Goal: Task Accomplishment & Management: Manage account settings

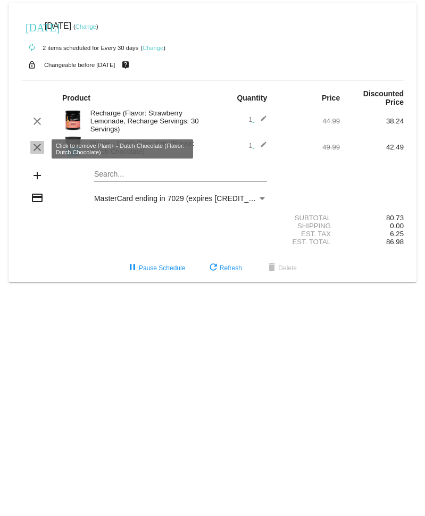
click at [37, 149] on mat-icon "clear" at bounding box center [37, 147] width 13 height 13
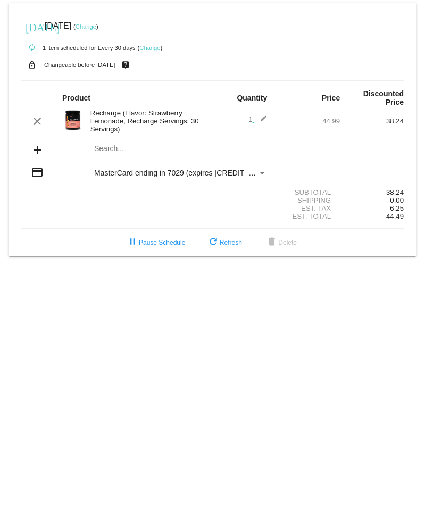
click at [145, 120] on div "Recharge (Flavor: Strawberry Lemonade, Recharge Servings: 30 Servings)" at bounding box center [149, 121] width 128 height 24
click at [38, 152] on mat-icon "add" at bounding box center [37, 150] width 13 height 13
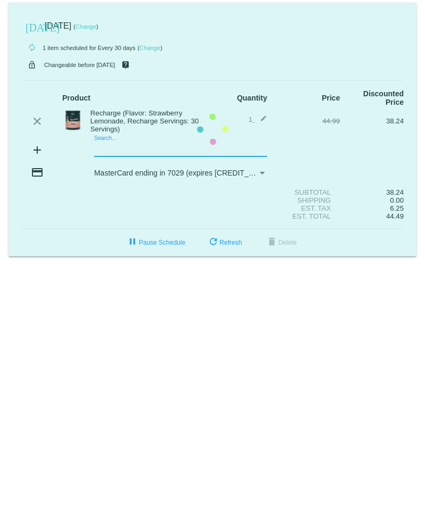
click at [133, 150] on mat-card "[DATE] [DATE] ( Change ) autorenew 1 item scheduled for Every 30 days ( Change …" at bounding box center [213, 130] width 408 height 254
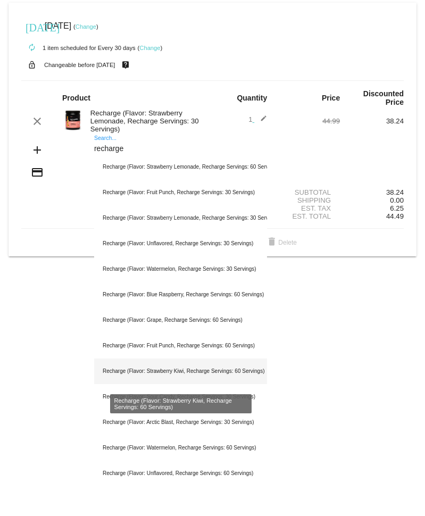
type input "recharge"
click at [155, 371] on div "Recharge (Flavor: Strawberry Kiwi, Recharge Servings: 60 Servings)" at bounding box center [180, 372] width 173 height 26
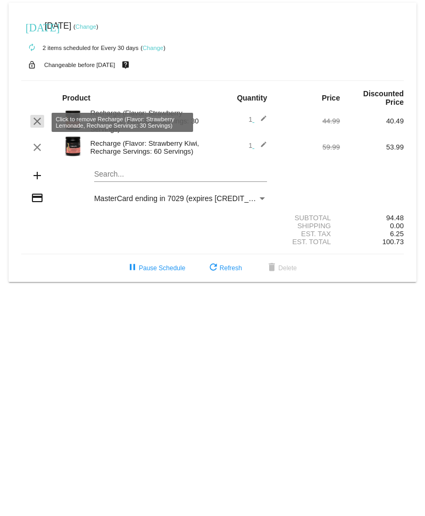
click at [39, 124] on mat-icon "clear" at bounding box center [37, 121] width 13 height 13
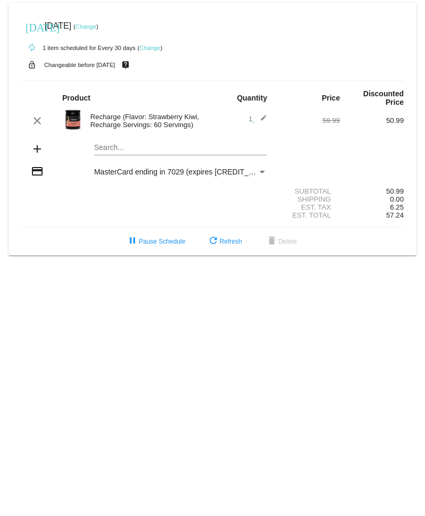
click at [98, 153] on mat-card "[DATE] [DATE] ( Change ) autorenew 1 item scheduled for Every 30 days ( Change …" at bounding box center [213, 129] width 408 height 253
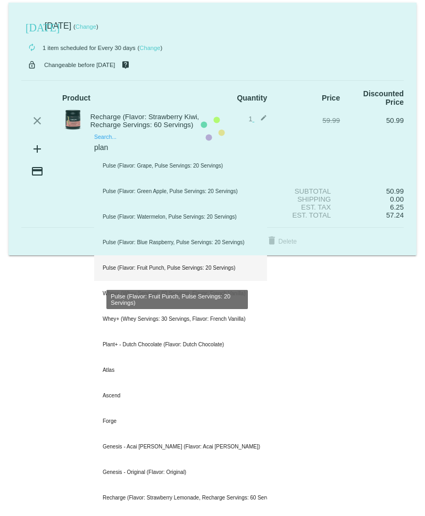
type input "plant"
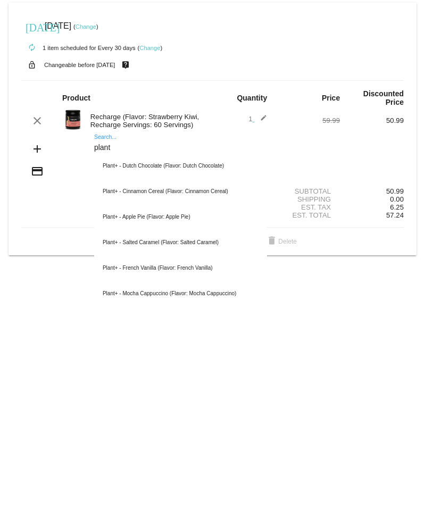
drag, startPoint x: 116, startPoint y: 151, endPoint x: 87, endPoint y: 149, distance: 29.3
click at [87, 149] on div "plant Search... Plant+ - Dutch Chocolate (Flavor: Dutch Chocolate) Plant+ - Cin…" at bounding box center [181, 150] width 192 height 30
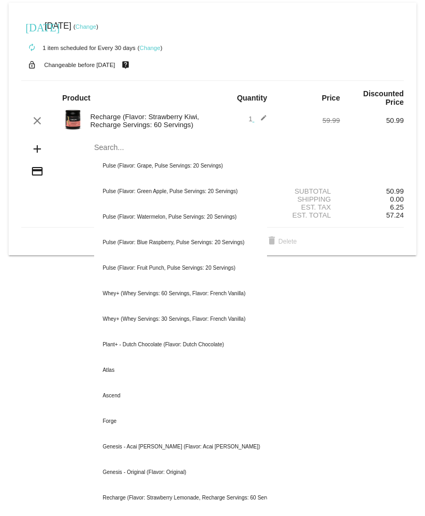
click at [68, 211] on div "Est. Tax 6.25" at bounding box center [212, 207] width 383 height 8
